Goal: Transaction & Acquisition: Purchase product/service

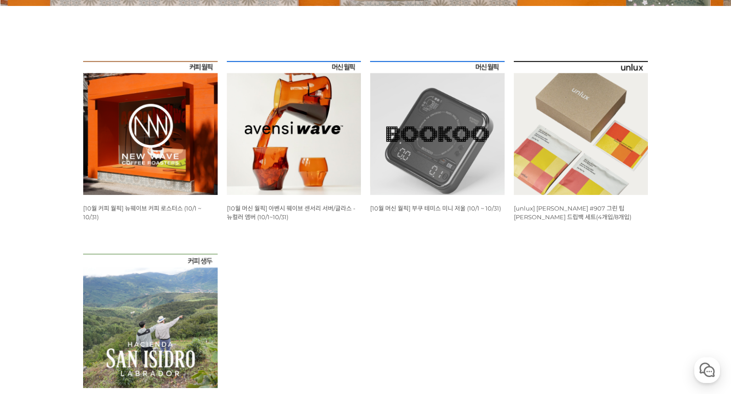
scroll to position [321, 0]
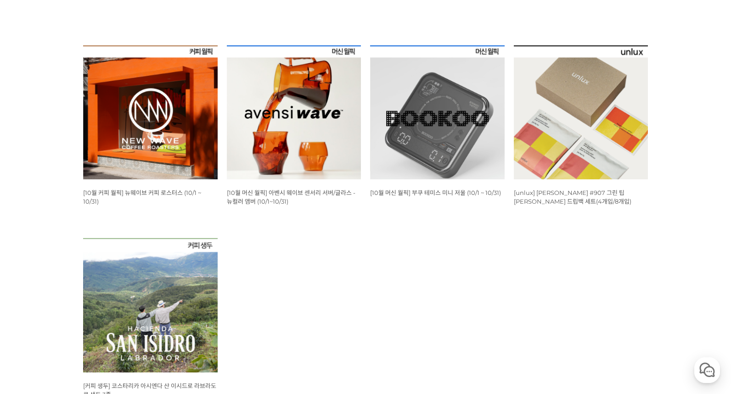
click at [154, 117] on img at bounding box center [150, 112] width 135 height 135
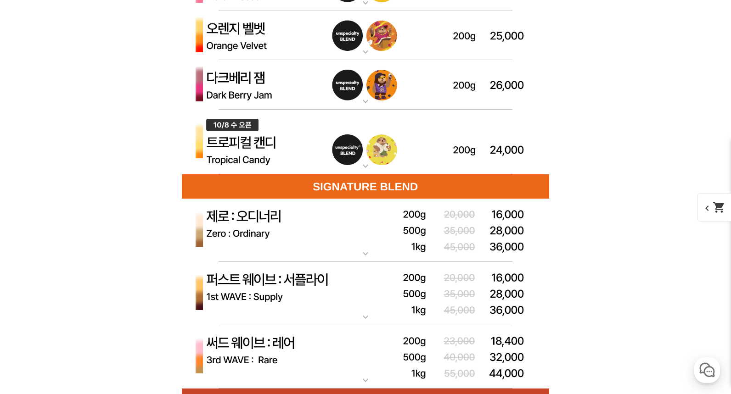
scroll to position [2846, 0]
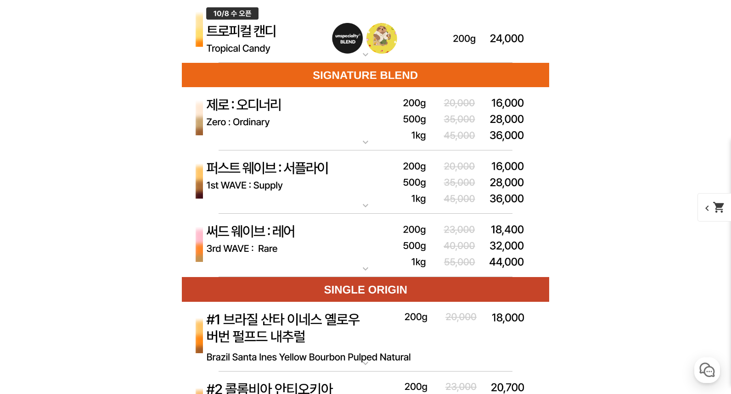
click at [364, 135] on img at bounding box center [365, 119] width 367 height 64
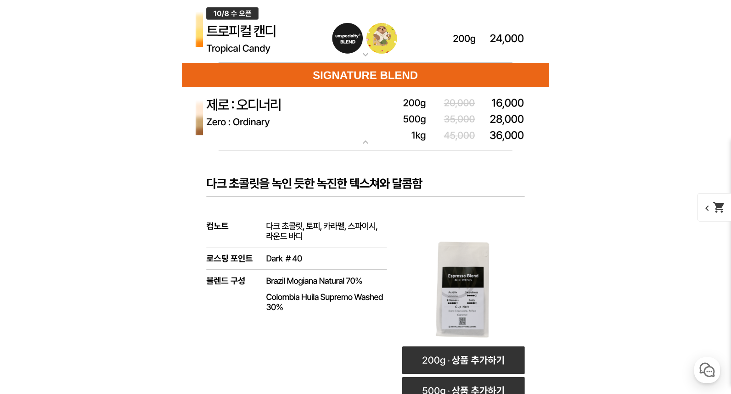
click at [364, 135] on img at bounding box center [365, 119] width 367 height 64
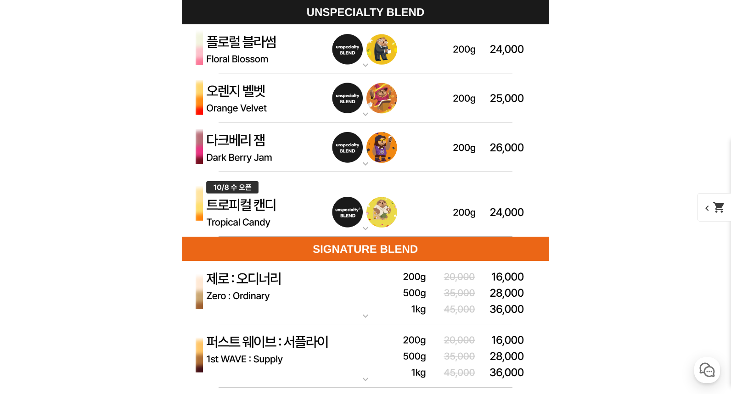
scroll to position [2663, 0]
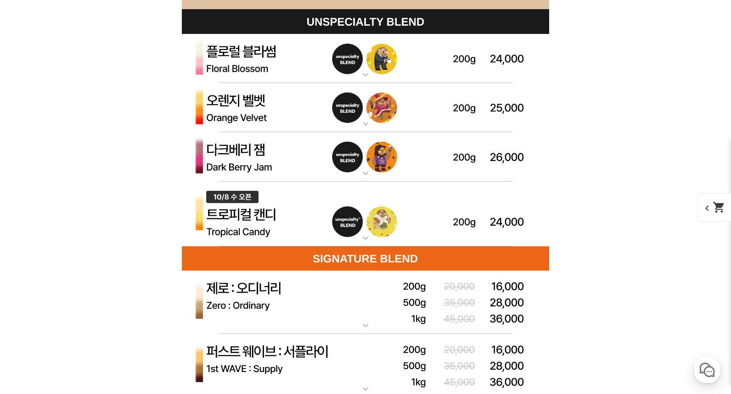
click at [359, 157] on img at bounding box center [365, 157] width 367 height 50
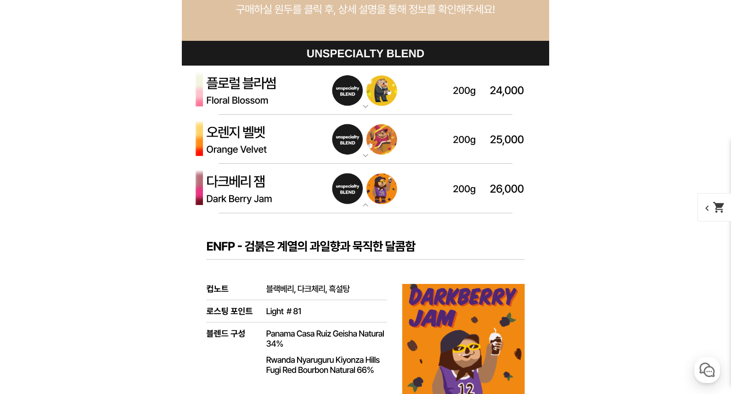
scroll to position [2617, 0]
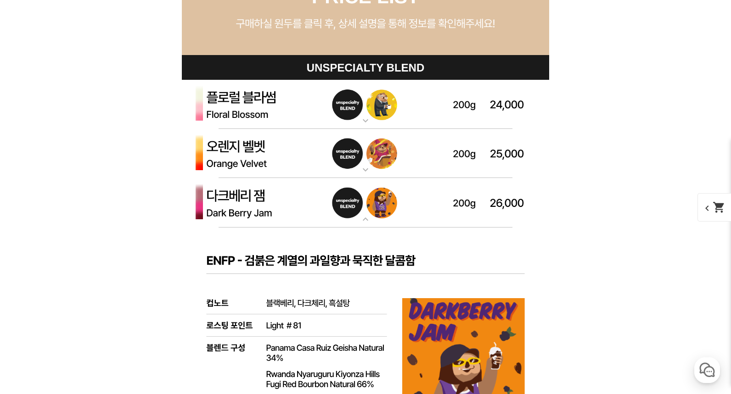
click at [372, 214] on img at bounding box center [365, 203] width 367 height 50
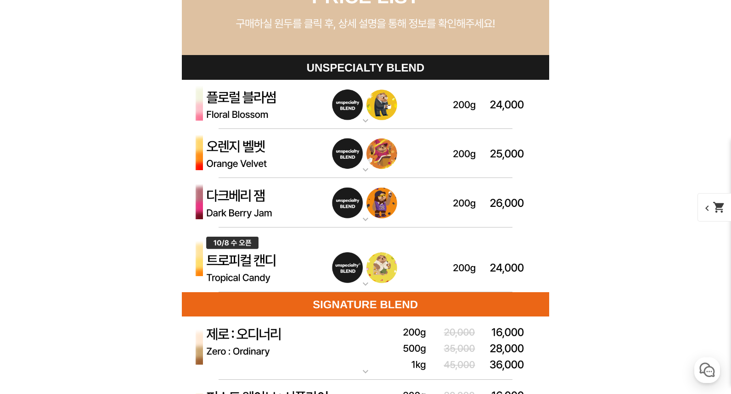
click at [371, 104] on img at bounding box center [365, 105] width 367 height 50
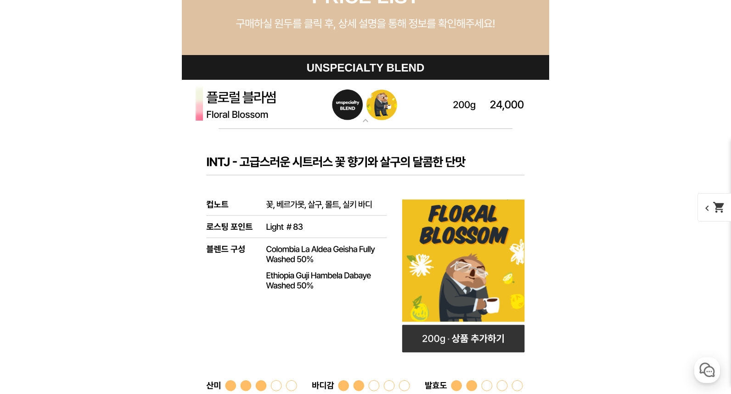
click at [370, 107] on img at bounding box center [365, 105] width 367 height 50
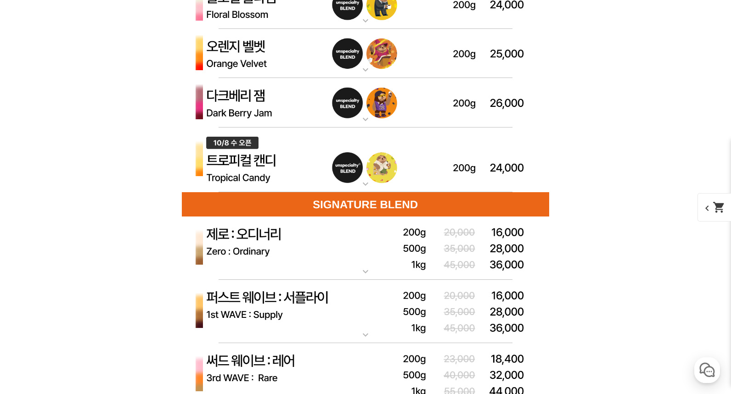
scroll to position [2801, 0]
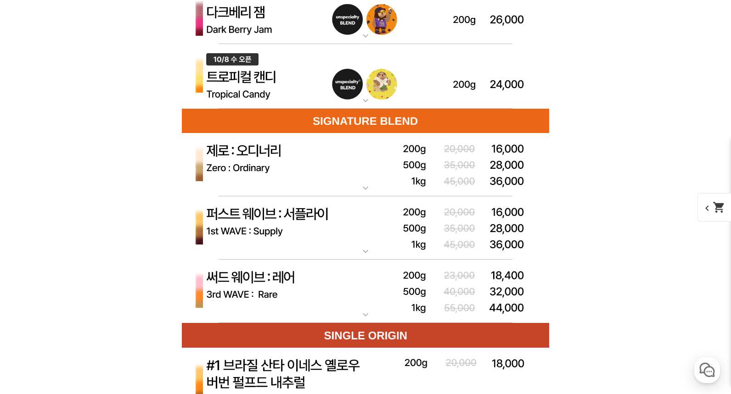
click at [387, 179] on img at bounding box center [365, 165] width 367 height 64
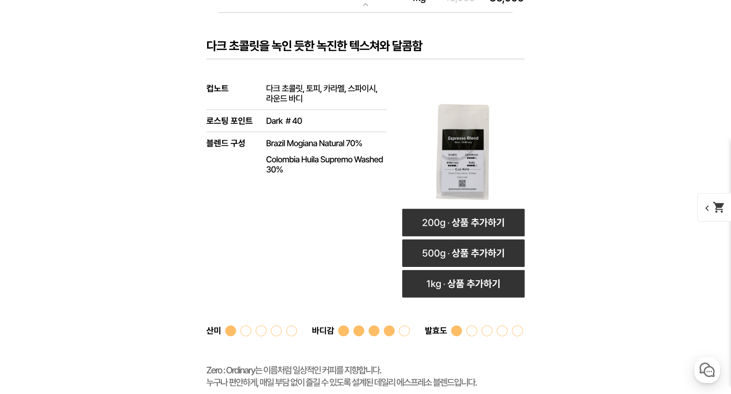
scroll to position [2892, 0]
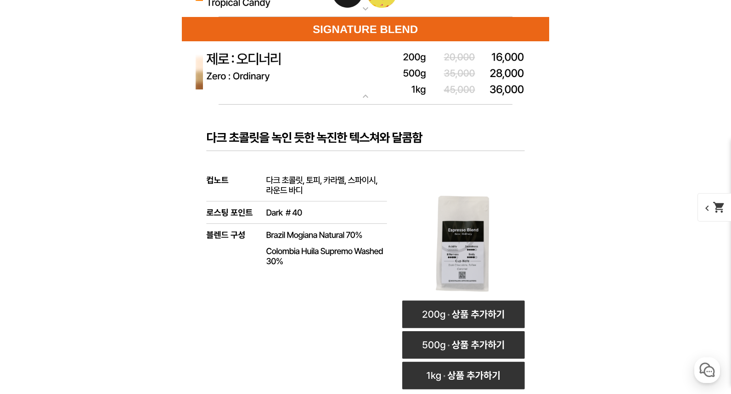
click at [359, 90] on img at bounding box center [365, 73] width 367 height 64
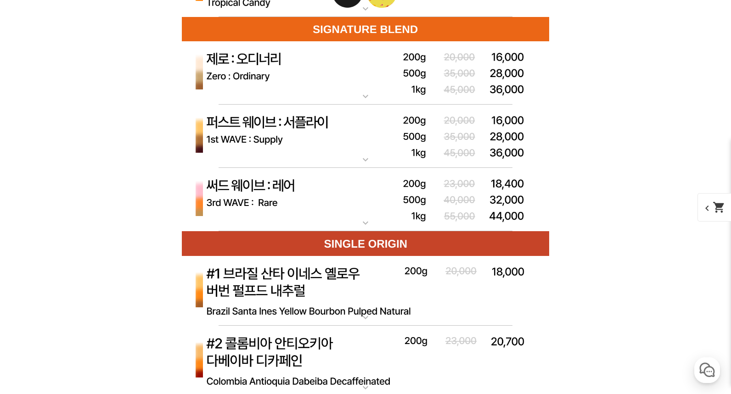
click at [401, 152] on img at bounding box center [365, 137] width 367 height 64
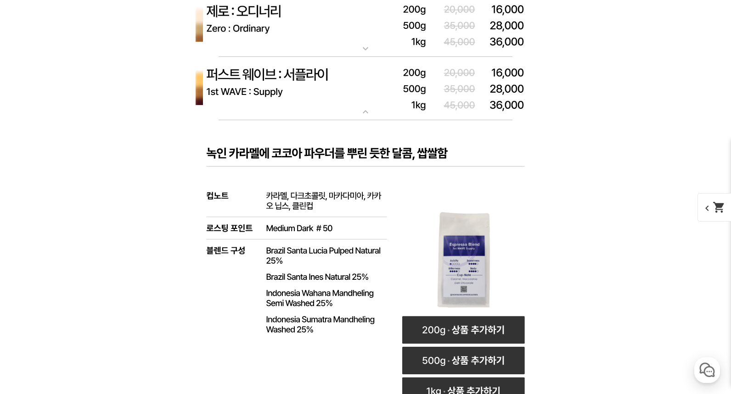
scroll to position [2938, 0]
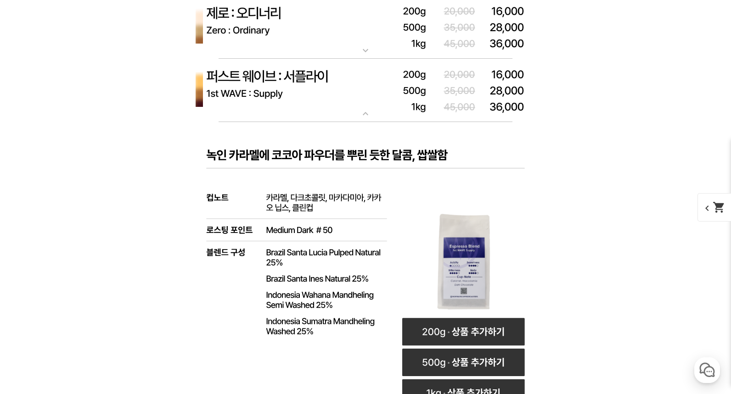
click at [360, 110] on mat-icon "expand_more" at bounding box center [365, 113] width 18 height 11
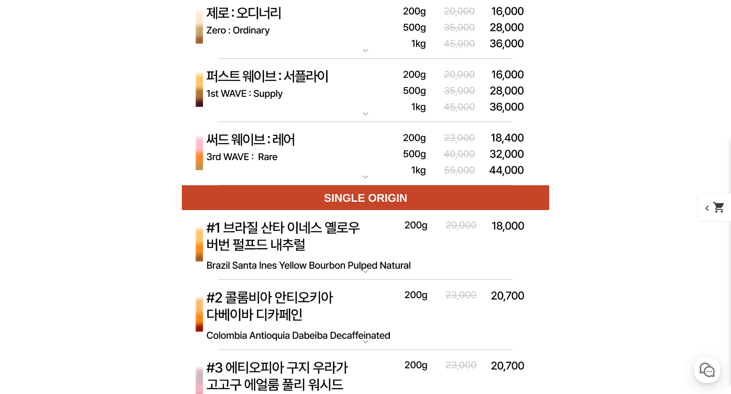
click at [381, 160] on img at bounding box center [365, 154] width 367 height 64
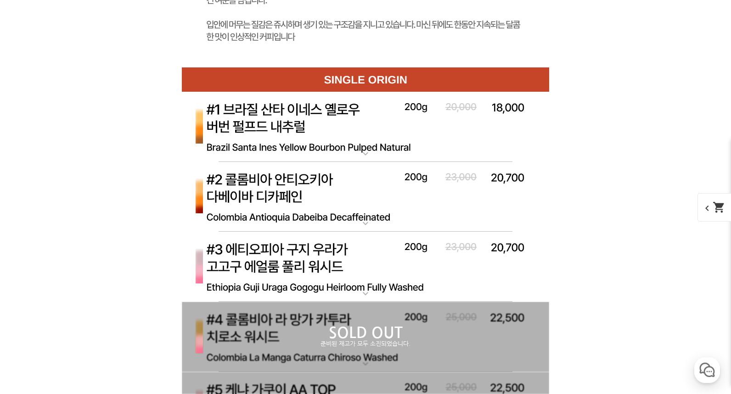
scroll to position [3535, 0]
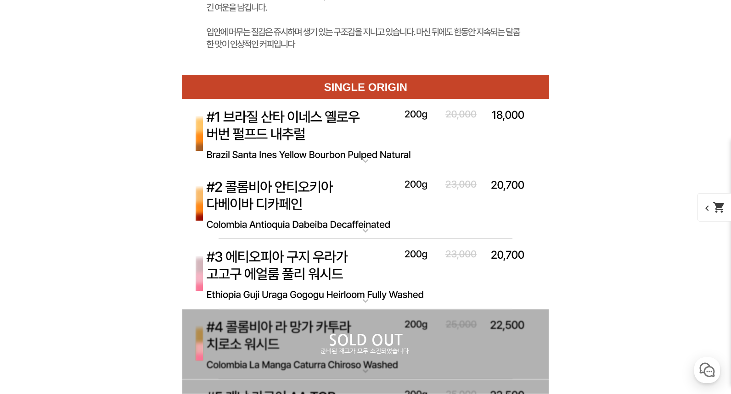
click at [341, 145] on img at bounding box center [365, 134] width 367 height 71
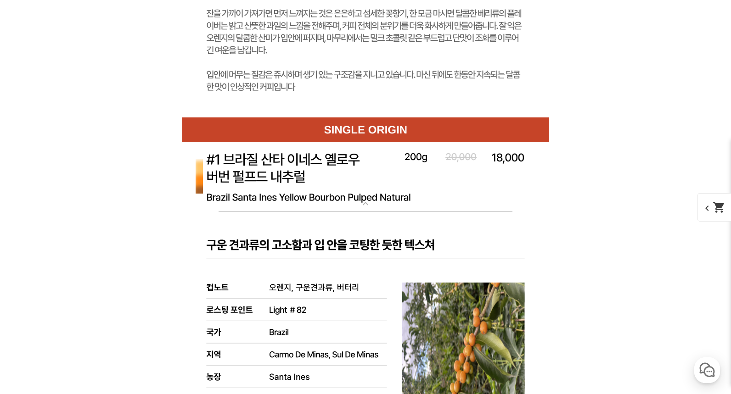
scroll to position [3489, 0]
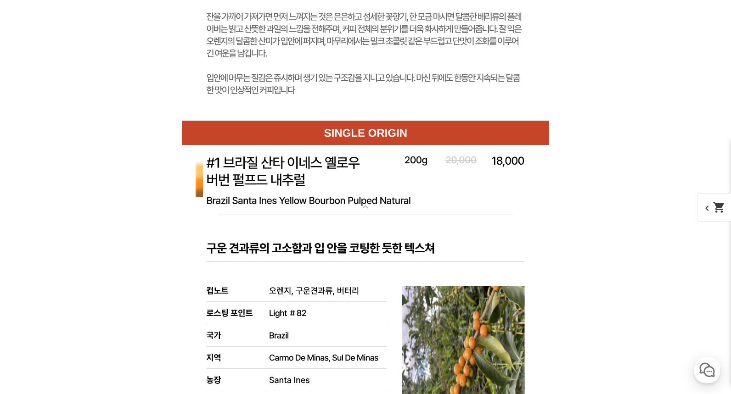
click at [409, 182] on img at bounding box center [365, 180] width 367 height 71
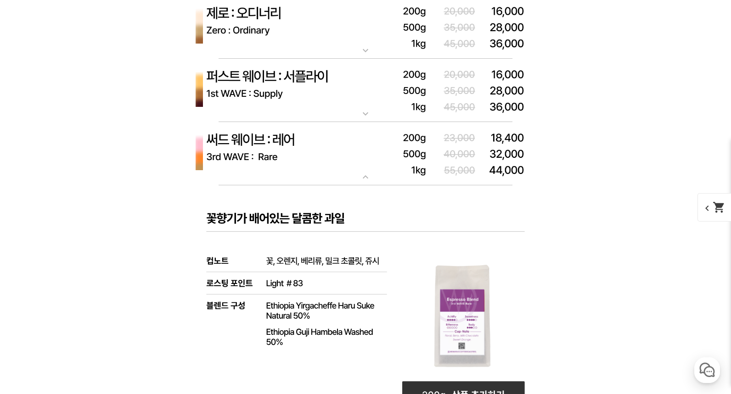
scroll to position [2709, 0]
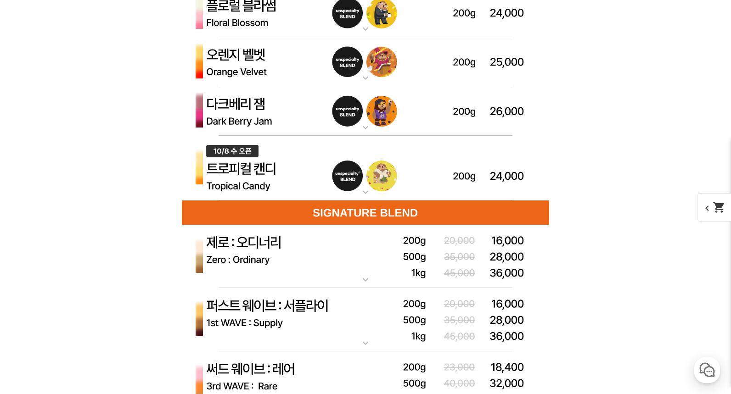
click at [365, 240] on img at bounding box center [365, 257] width 367 height 64
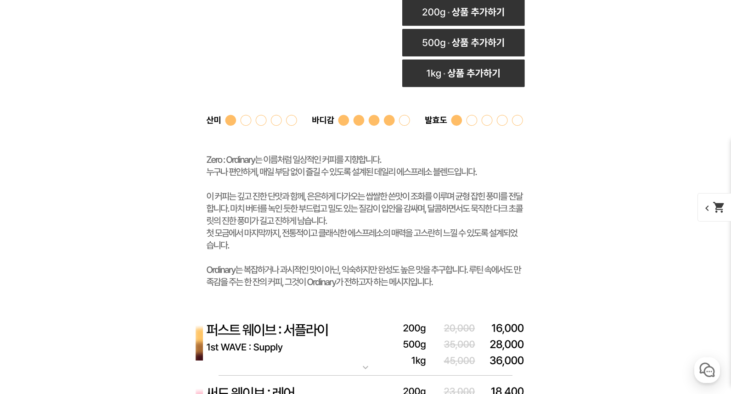
scroll to position [3260, 0]
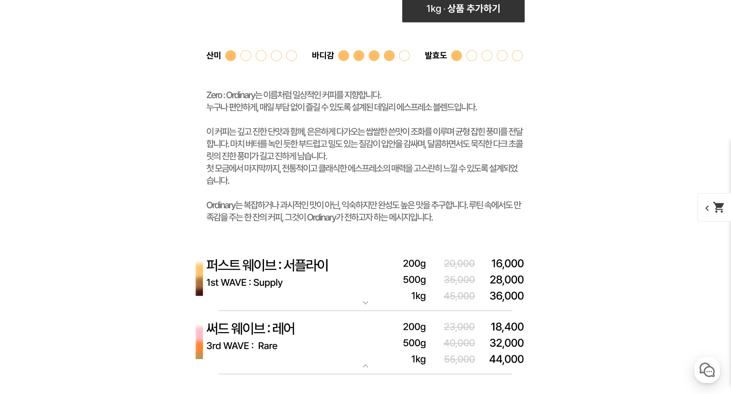
click at [368, 266] on img at bounding box center [365, 280] width 367 height 64
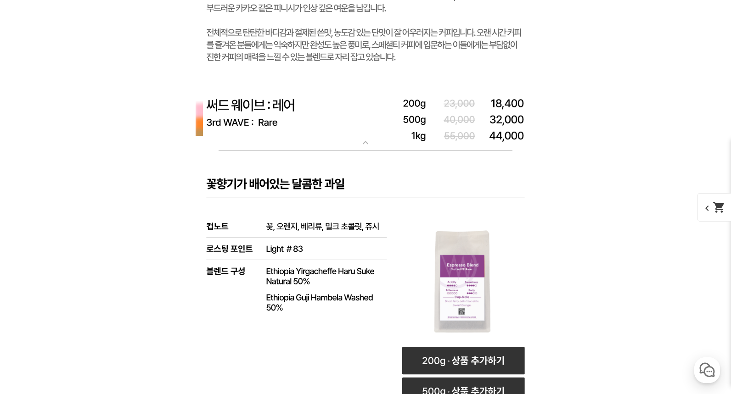
scroll to position [3994, 0]
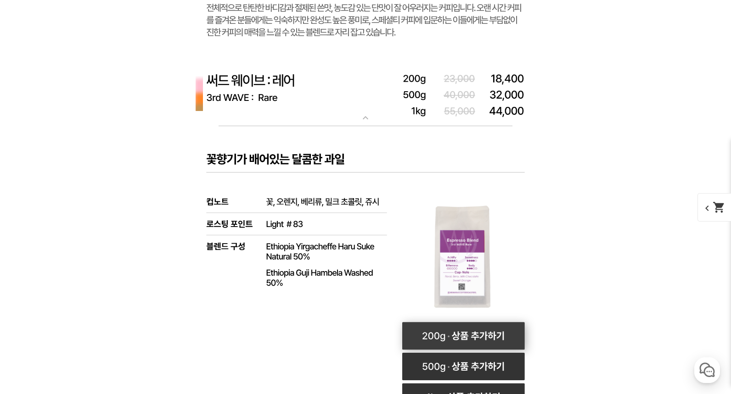
click at [468, 332] on rect at bounding box center [463, 336] width 123 height 28
select select "써드 웨이브 : 레어 (하우스 블렌드)"
select select "200g"
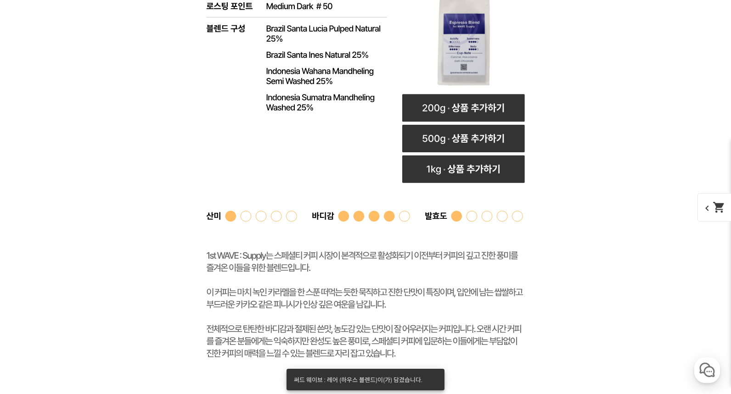
scroll to position [3489, 0]
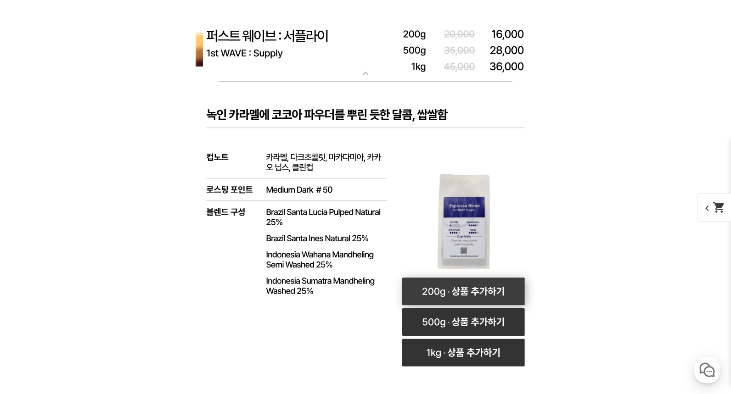
click at [470, 293] on rect at bounding box center [463, 292] width 123 height 28
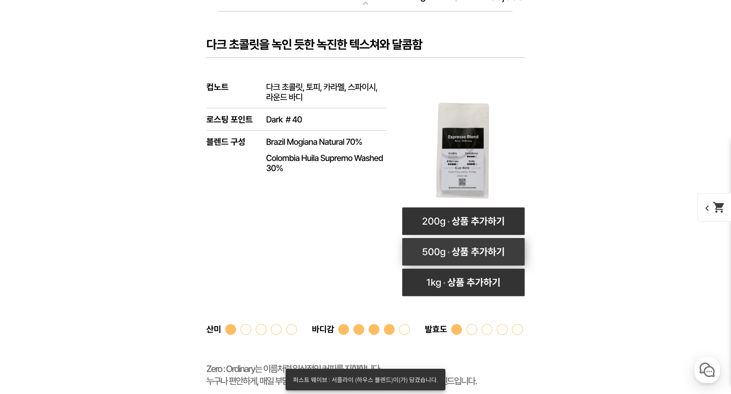
scroll to position [2984, 0]
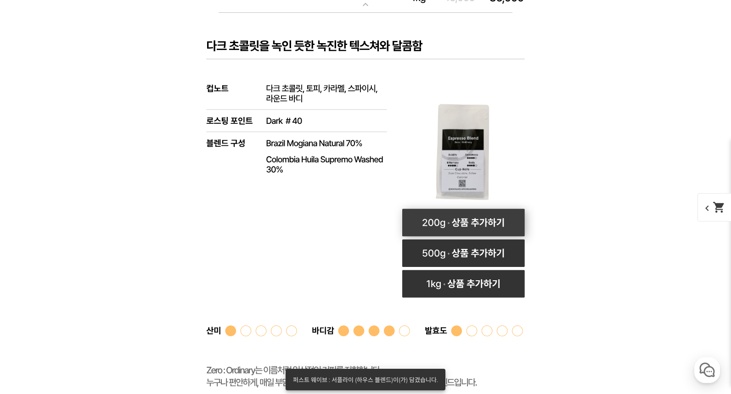
click at [484, 223] on rect at bounding box center [463, 223] width 123 height 28
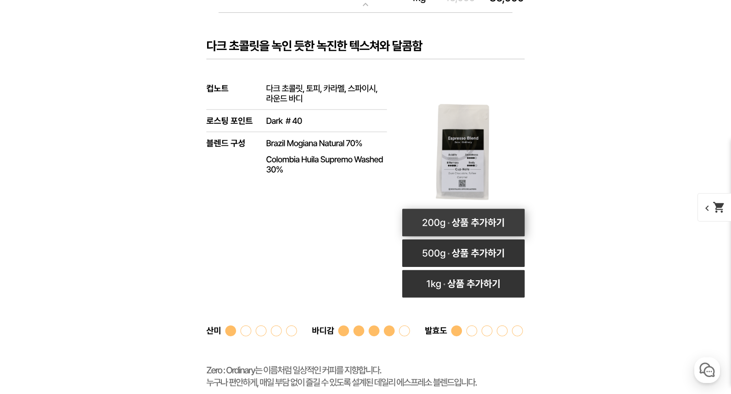
select select "제로 : 올디너리 (하우스 블렌드)"
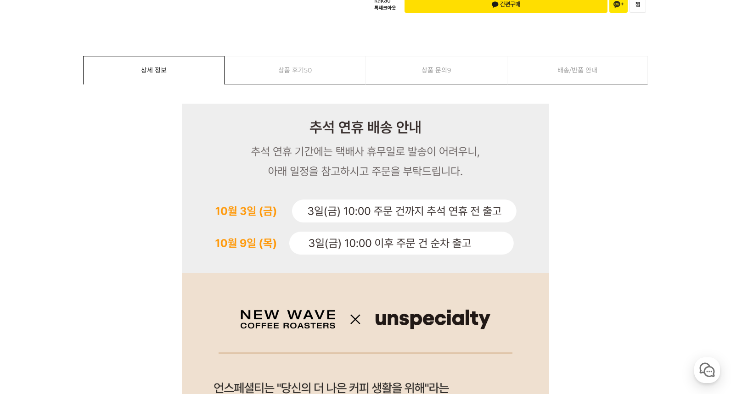
scroll to position [550, 0]
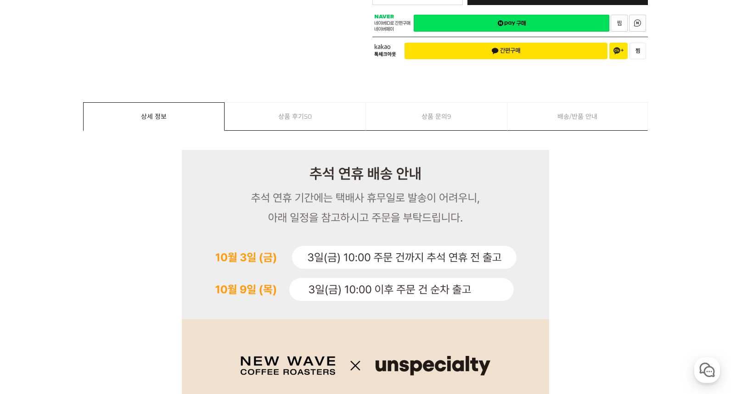
click at [320, 116] on link "상품 후기 50" at bounding box center [295, 117] width 141 height 28
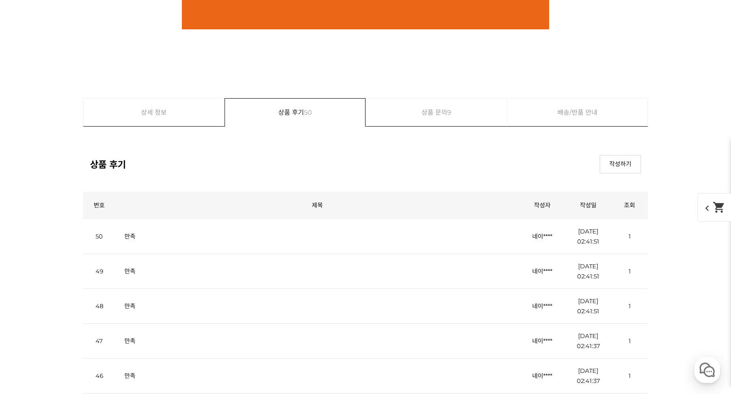
click at [407, 115] on link "상품 문의 9" at bounding box center [436, 113] width 141 height 28
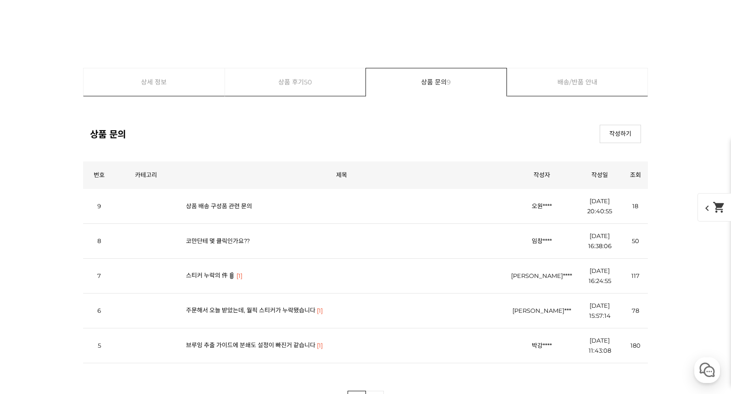
click at [148, 79] on link "상세 정보" at bounding box center [154, 82] width 141 height 28
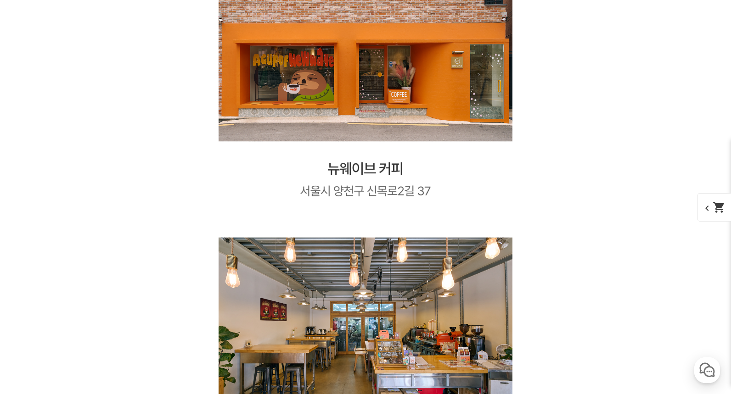
scroll to position [13621, 0]
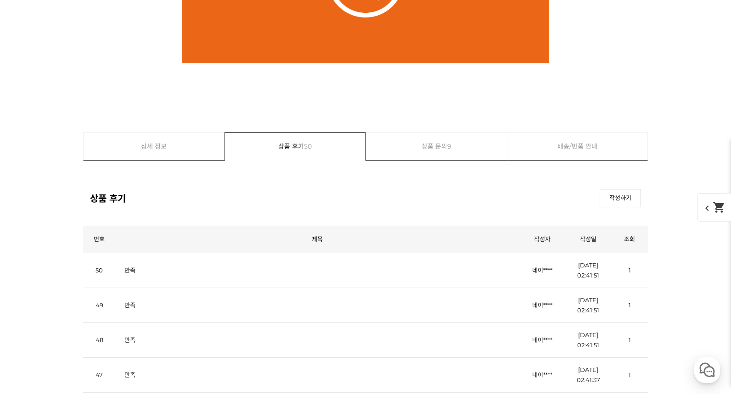
click at [574, 137] on link "배송/반품 안내" at bounding box center [577, 147] width 140 height 28
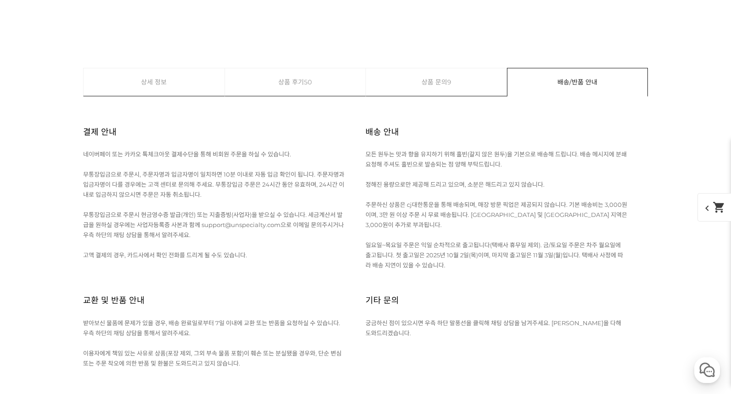
click at [190, 82] on link "상세 정보" at bounding box center [154, 82] width 141 height 28
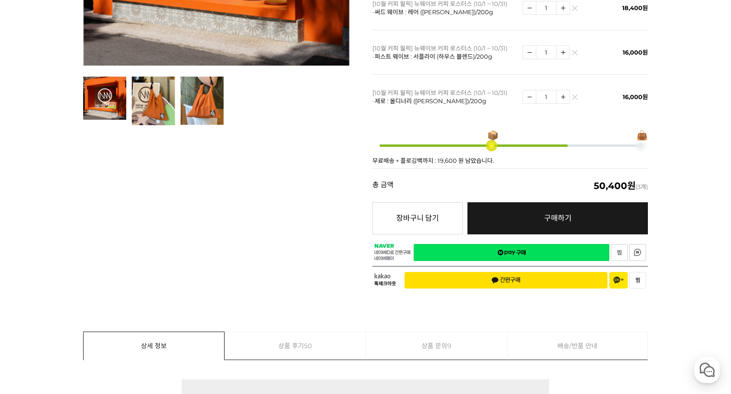
scroll to position [321, 0]
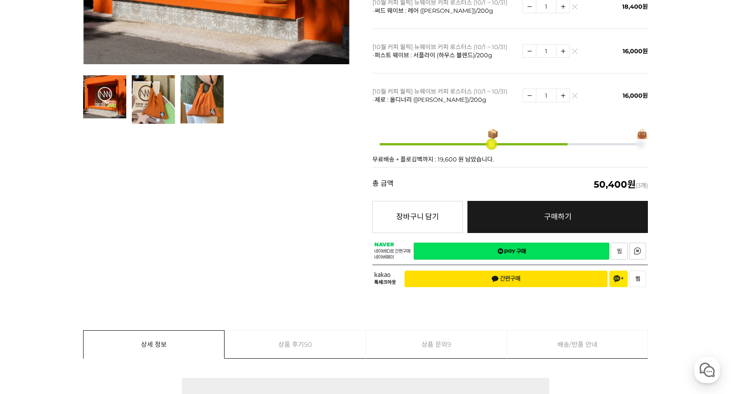
click at [508, 243] on link "네이버페이 구매하기" at bounding box center [512, 251] width 196 height 17
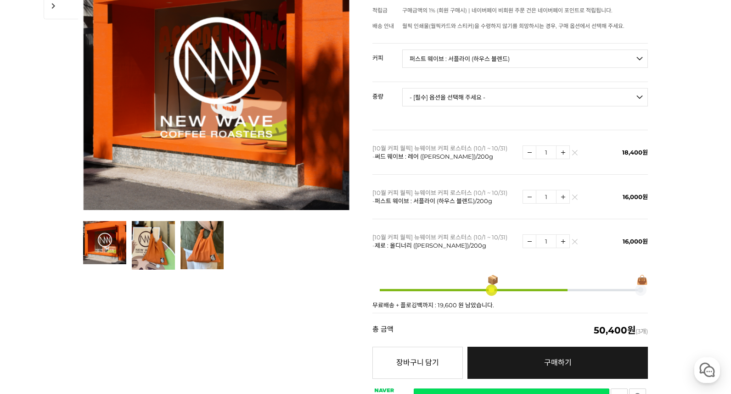
scroll to position [0, 0]
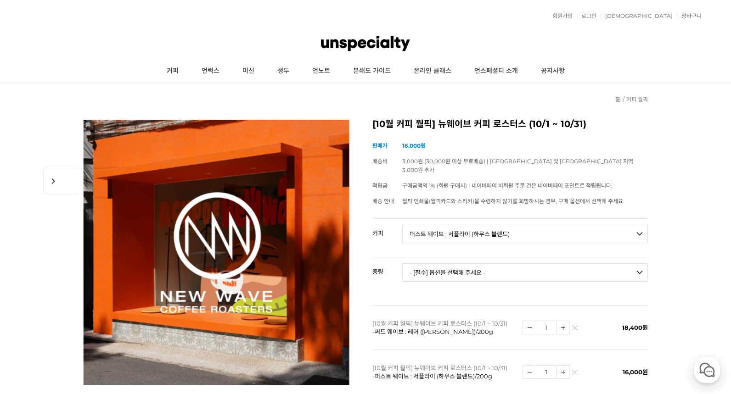
click at [639, 12] on div "회원가입 로그인 주문조회 장바구니 최근본상품 고객센터 공지사항 상품 후기 상품 Q&A 월피커 게시판" at bounding box center [365, 16] width 673 height 23
click at [596, 15] on link "로그인" at bounding box center [587, 16] width 20 height 6
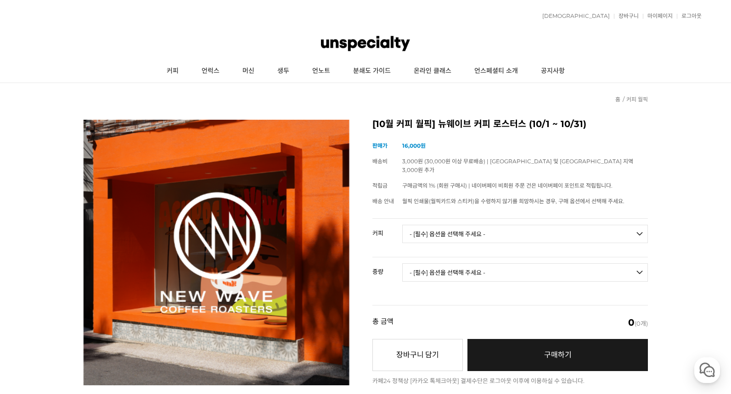
click at [560, 225] on select "- [필수] 옵션을 선택해 주세요 - ------------------- 언스페셜티 분쇄도 가이드 종이 받기 (주문 1건당 최대 1개 제공) …" at bounding box center [525, 234] width 246 height 18
click at [472, 226] on select "- [필수] 옵션을 선택해 주세요 - ------------------- 언스페셜티 분쇄도 가이드 종이 받기 (주문 1건당 최대 1개 제공) …" at bounding box center [525, 234] width 246 height 18
select select "언스페셜티 분쇄도 가이드 종이 받기 (주문 1건당 최대 1개 제공)"
click at [402, 225] on select "- [필수] 옵션을 선택해 주세요 - ------------------- 언스페셜티 분쇄도 가이드 종이 받기 (주문 1건당 최대 1개 제공) …" at bounding box center [525, 234] width 246 height 18
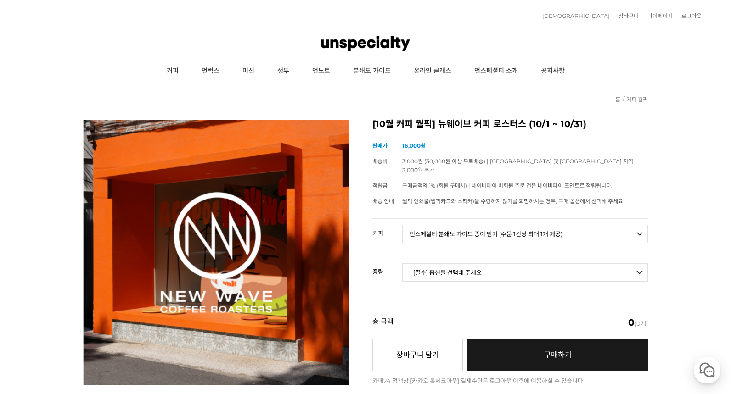
click at [507, 269] on select "- [필수] 옵션을 선택해 주세요 - ------------------- 해당없음" at bounding box center [525, 273] width 246 height 18
select select "해당없음"
click at [402, 264] on select "- [필수] 옵션을 선택해 주세요 - ------------------- 해당없음" at bounding box center [525, 273] width 246 height 18
select select "*"
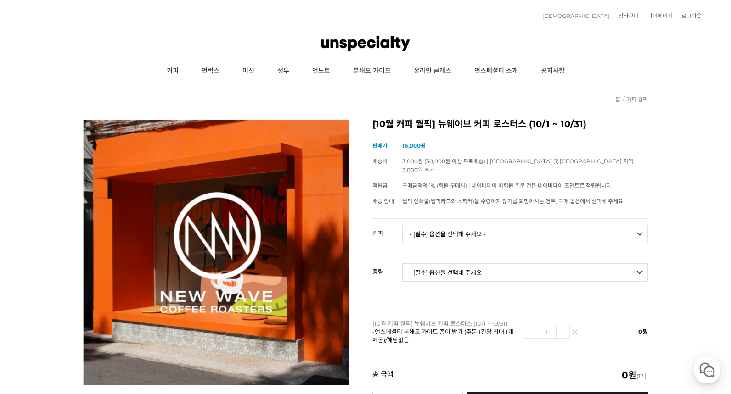
click at [510, 227] on select "- [필수] 옵션을 선택해 주세요 - ------------------- 언스페셜티 분쇄도 가이드 종이 받기 (주문 1건당 최대 1개 제공) …" at bounding box center [525, 234] width 246 height 18
select select "월픽 인쇄물(월픽 카드와 스티커) 받지 않기"
click at [402, 225] on select "- [필수] 옵션을 선택해 주세요 - ------------------- 언스페셜티 분쇄도 가이드 종이 받기 (주문 1건당 최대 1개 제공) …" at bounding box center [525, 234] width 246 height 18
click at [487, 264] on select "- [필수] 옵션을 선택해 주세요 - ------------------- 해당없음" at bounding box center [525, 273] width 246 height 18
select select "해당없음"
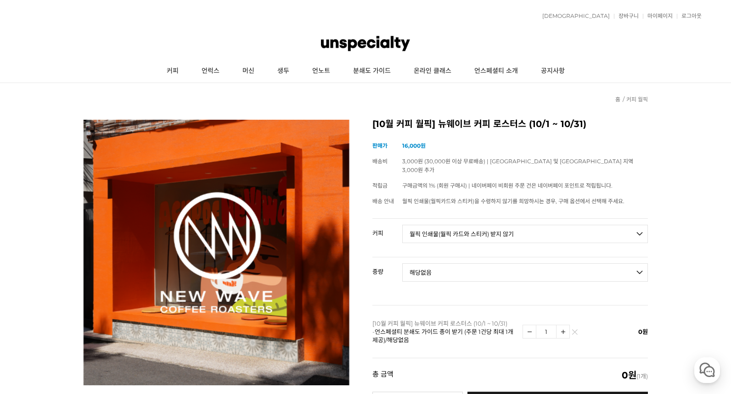
click at [402, 264] on select "- [필수] 옵션을 선택해 주세요 - ------------------- 해당없음" at bounding box center [525, 273] width 246 height 18
select select "*"
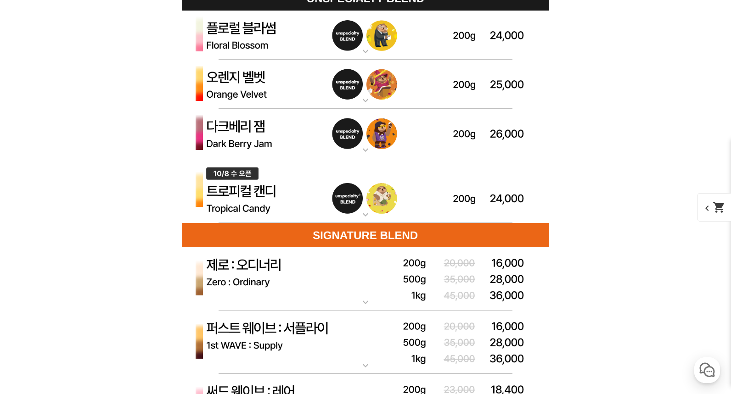
scroll to position [2681, 0]
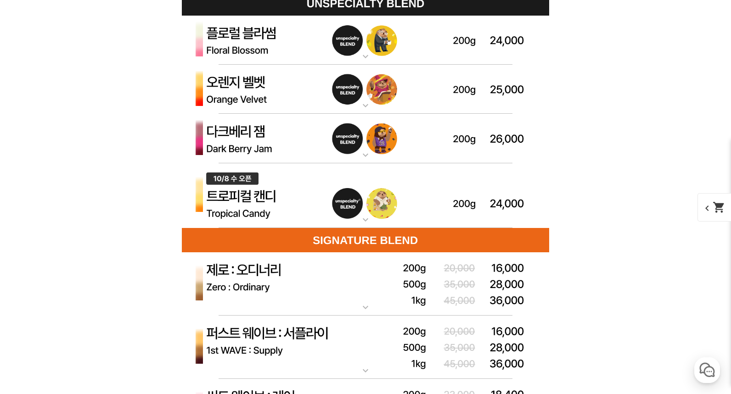
click at [351, 289] on img at bounding box center [365, 285] width 367 height 64
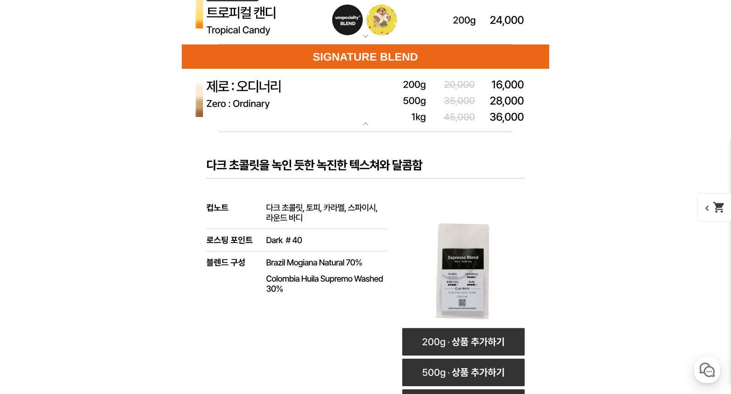
scroll to position [3140, 0]
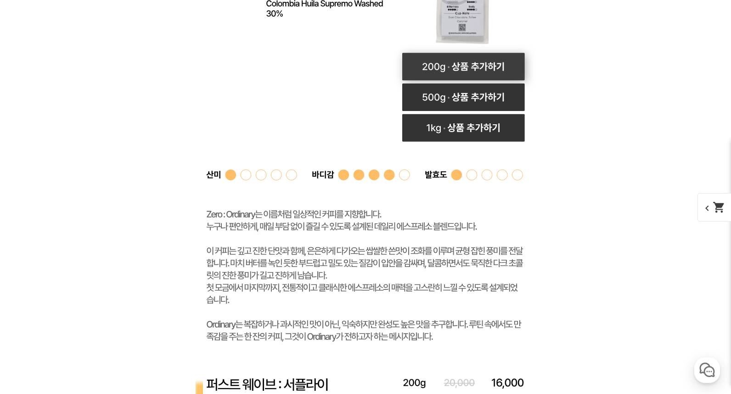
click at [453, 61] on rect at bounding box center [463, 67] width 123 height 28
select select "제로 : 올디너리 (하우스 블렌드)"
select select "200g"
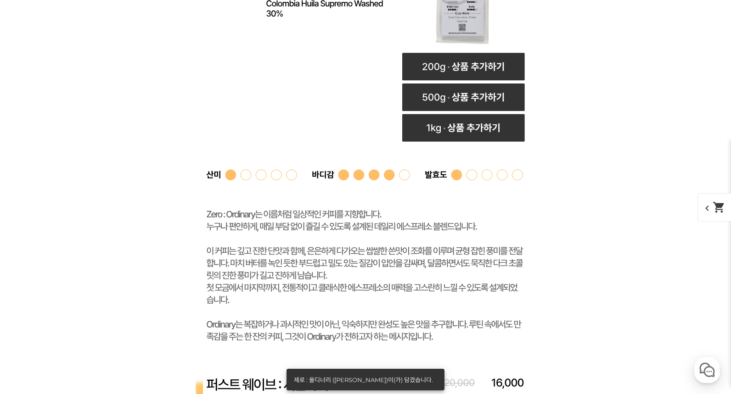
scroll to position [3462, 0]
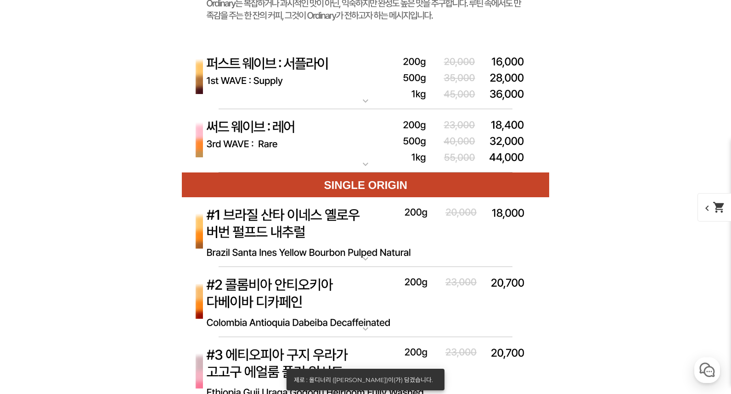
click at [420, 84] on img at bounding box center [365, 78] width 367 height 64
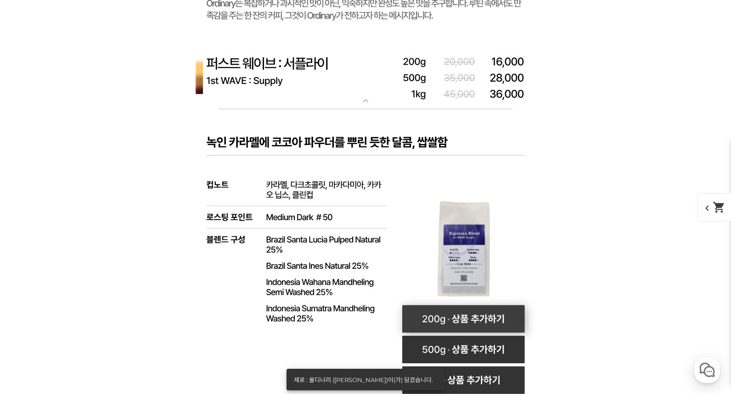
click at [483, 318] on rect at bounding box center [463, 320] width 123 height 28
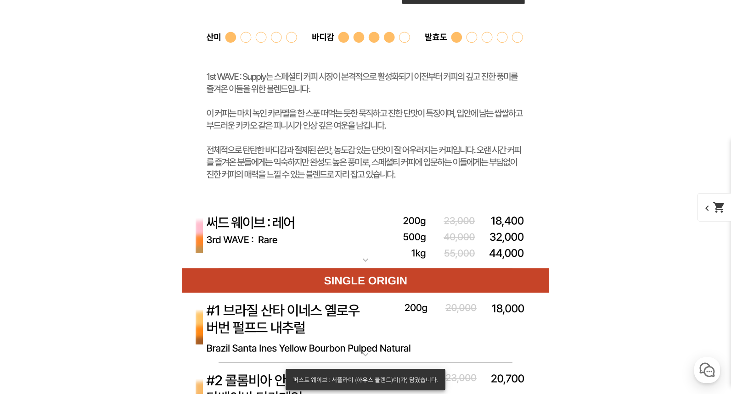
scroll to position [3967, 0]
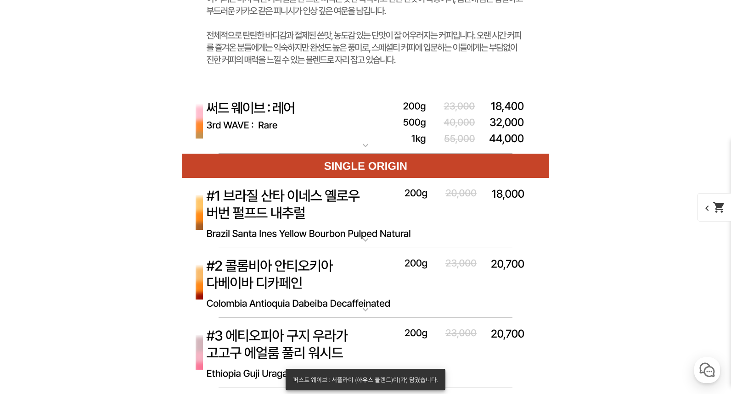
click at [448, 129] on img at bounding box center [365, 122] width 367 height 64
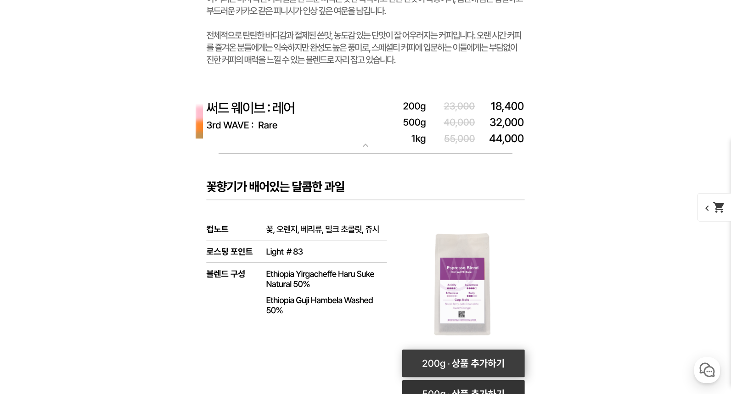
click at [511, 364] on rect at bounding box center [463, 364] width 123 height 28
select select "써드 웨이브 : 레어 (하우스 블렌드)"
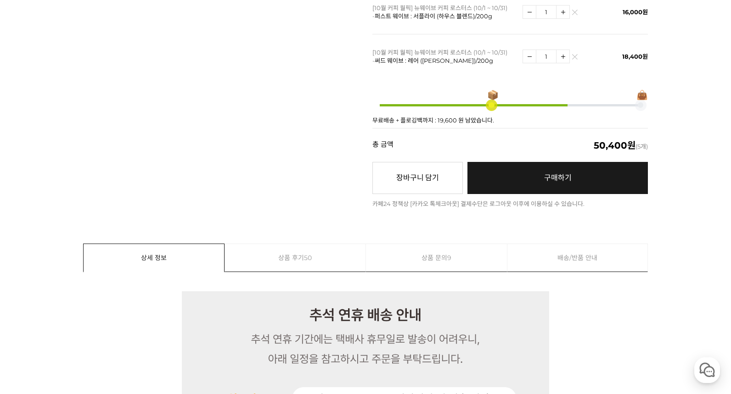
scroll to position [459, 0]
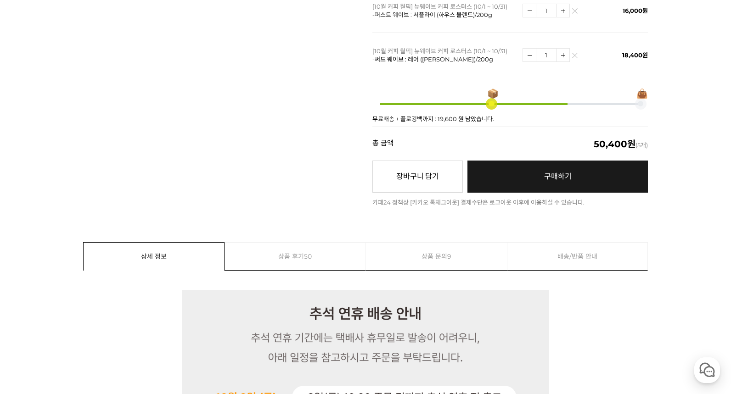
click at [569, 161] on link "구매하기 예약주문 REGULAR DELIVERY" at bounding box center [557, 177] width 180 height 32
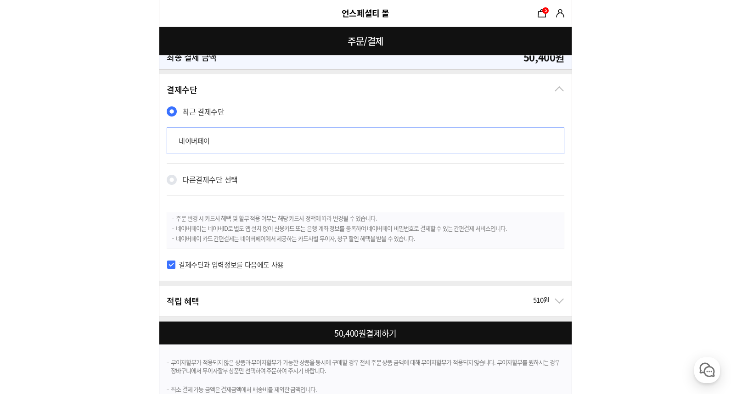
scroll to position [808, 0]
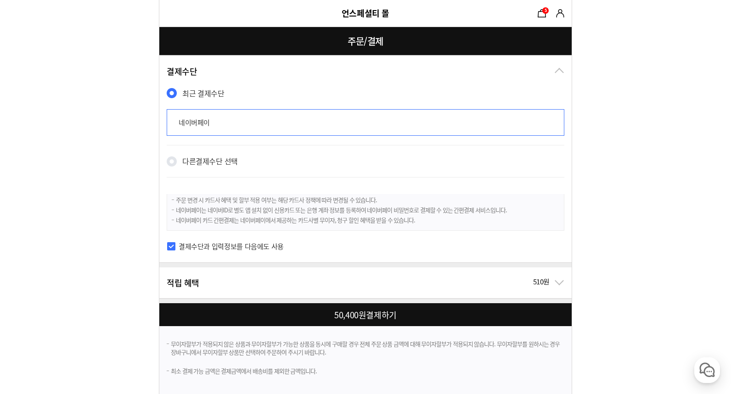
click at [375, 320] on div at bounding box center [367, 314] width 416 height 23
checkbox input "true"
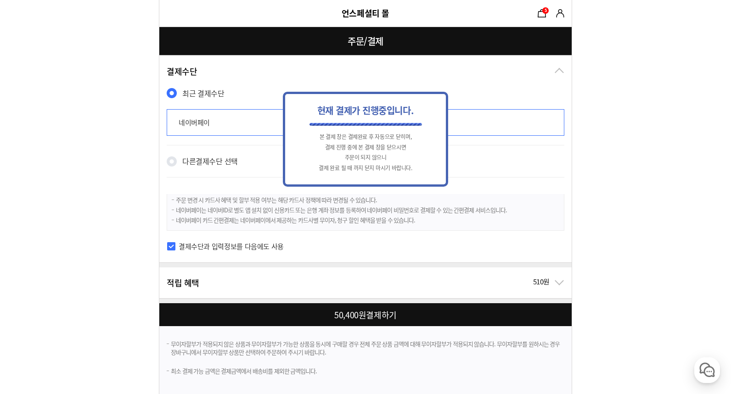
scroll to position [0, 0]
